Goal: Task Accomplishment & Management: Complete application form

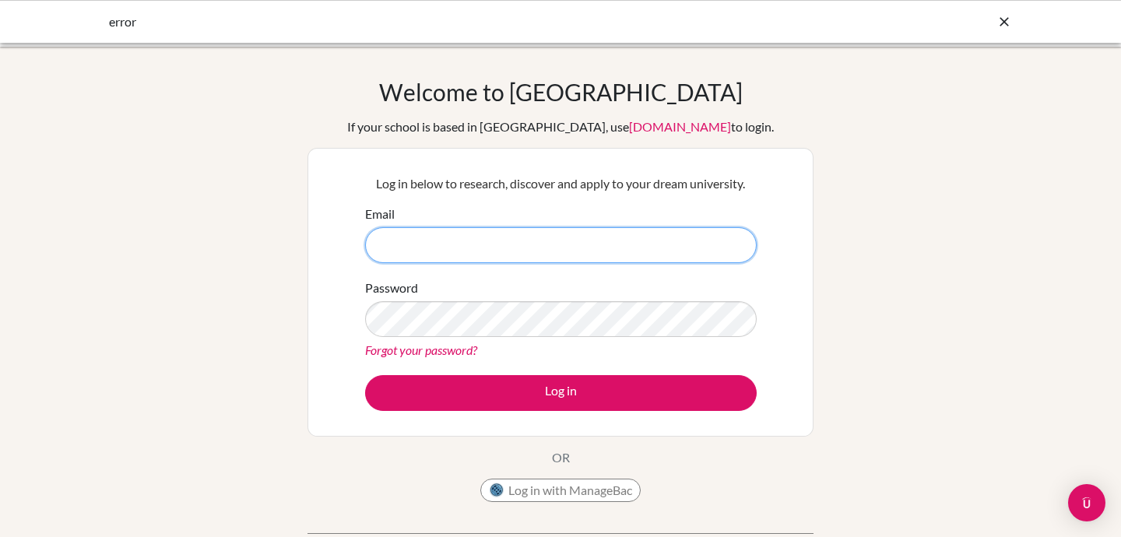
type input "rcarnegy@tisa.az"
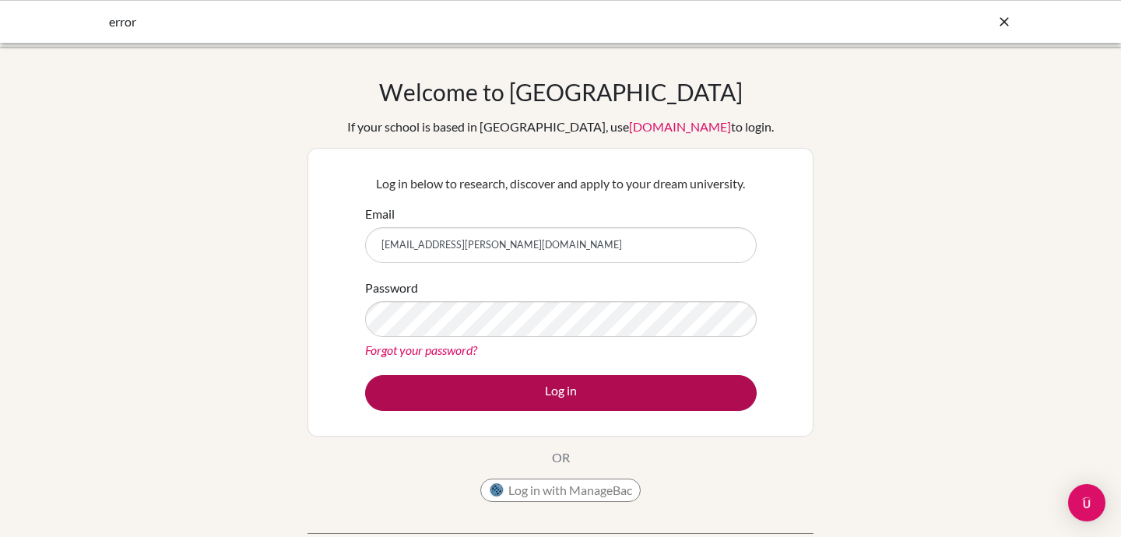
click at [543, 391] on button "Log in" at bounding box center [560, 393] width 391 height 36
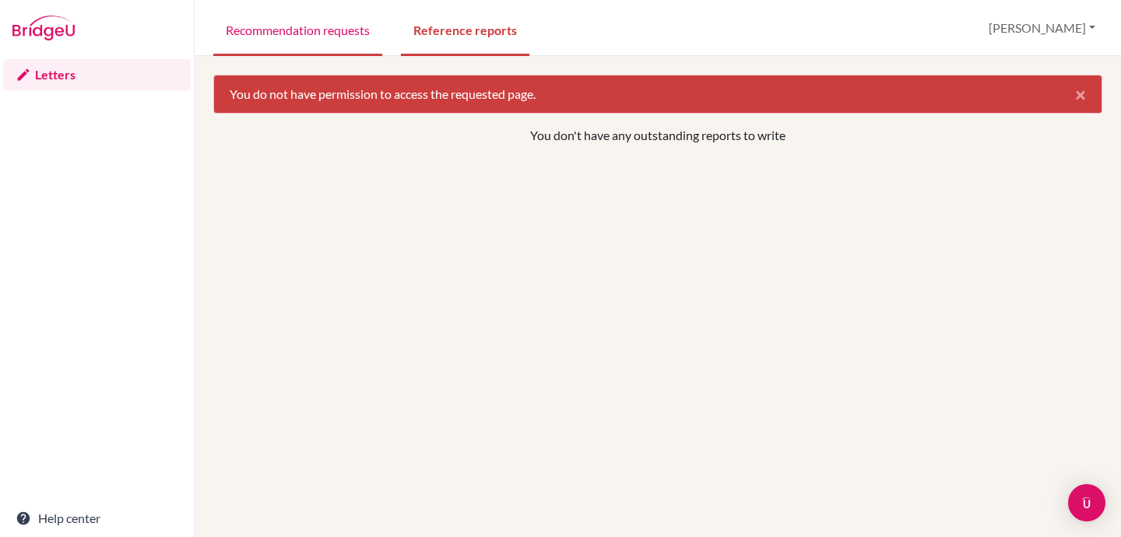
click at [326, 32] on link "Recommendation requests" at bounding box center [297, 29] width 169 height 54
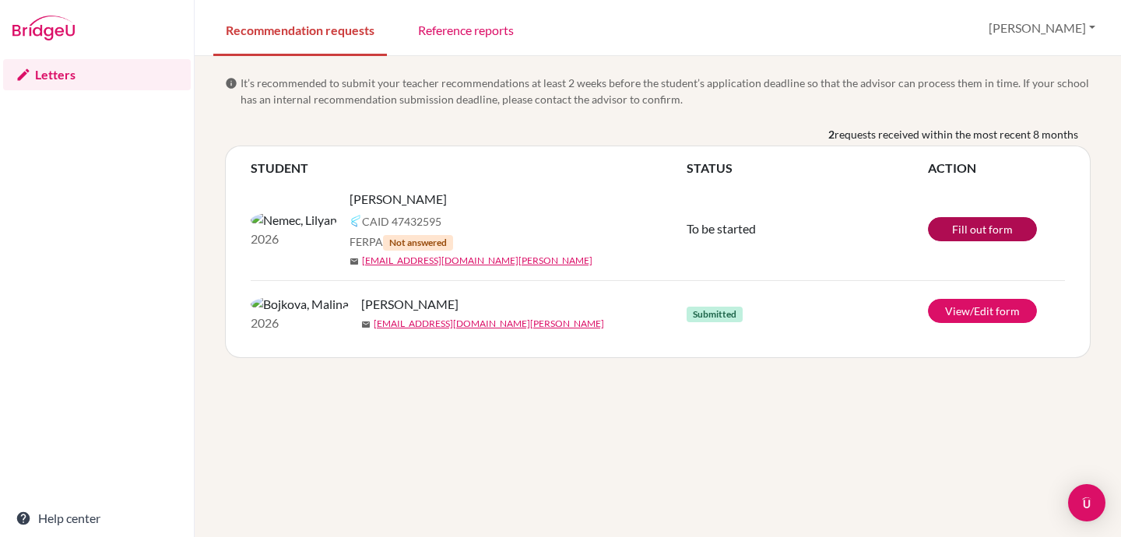
click at [999, 227] on link "Fill out form" at bounding box center [982, 229] width 109 height 24
